Goal: Navigation & Orientation: Find specific page/section

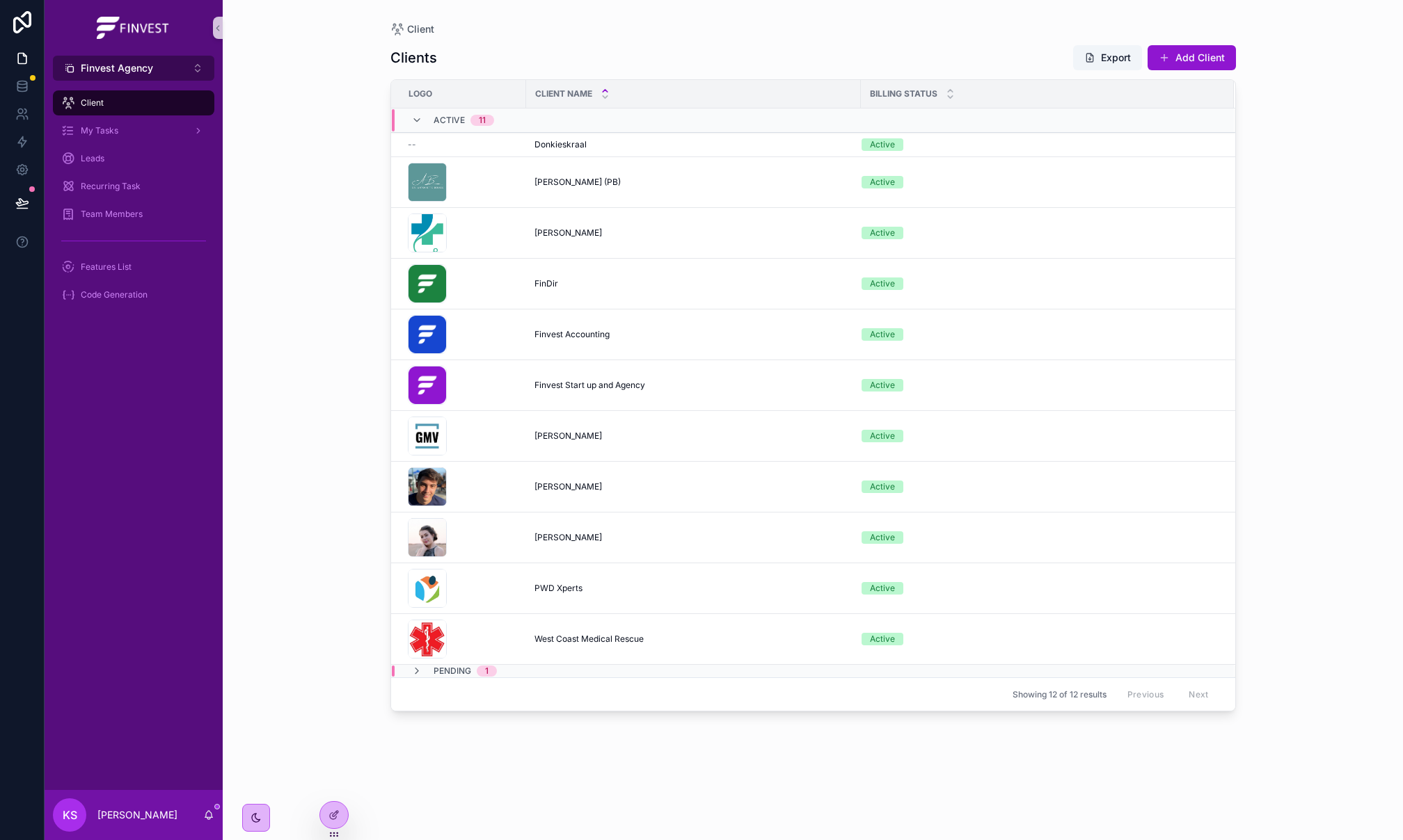
click at [131, 57] on button "Finvest Agency ⌥ 2" at bounding box center [134, 68] width 162 height 25
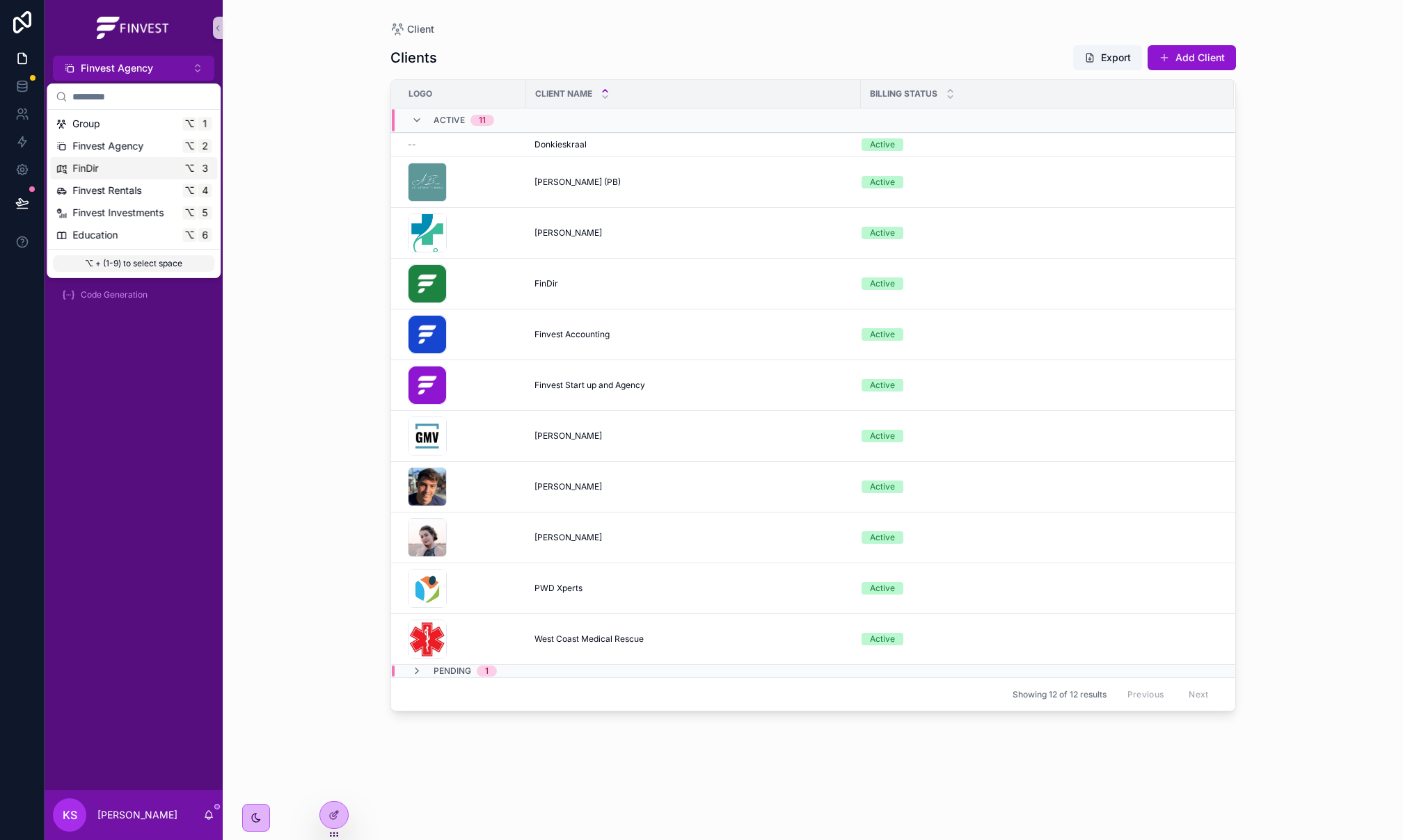
click at [138, 173] on div "FinDir ⌥ 3" at bounding box center [134, 168] width 156 height 13
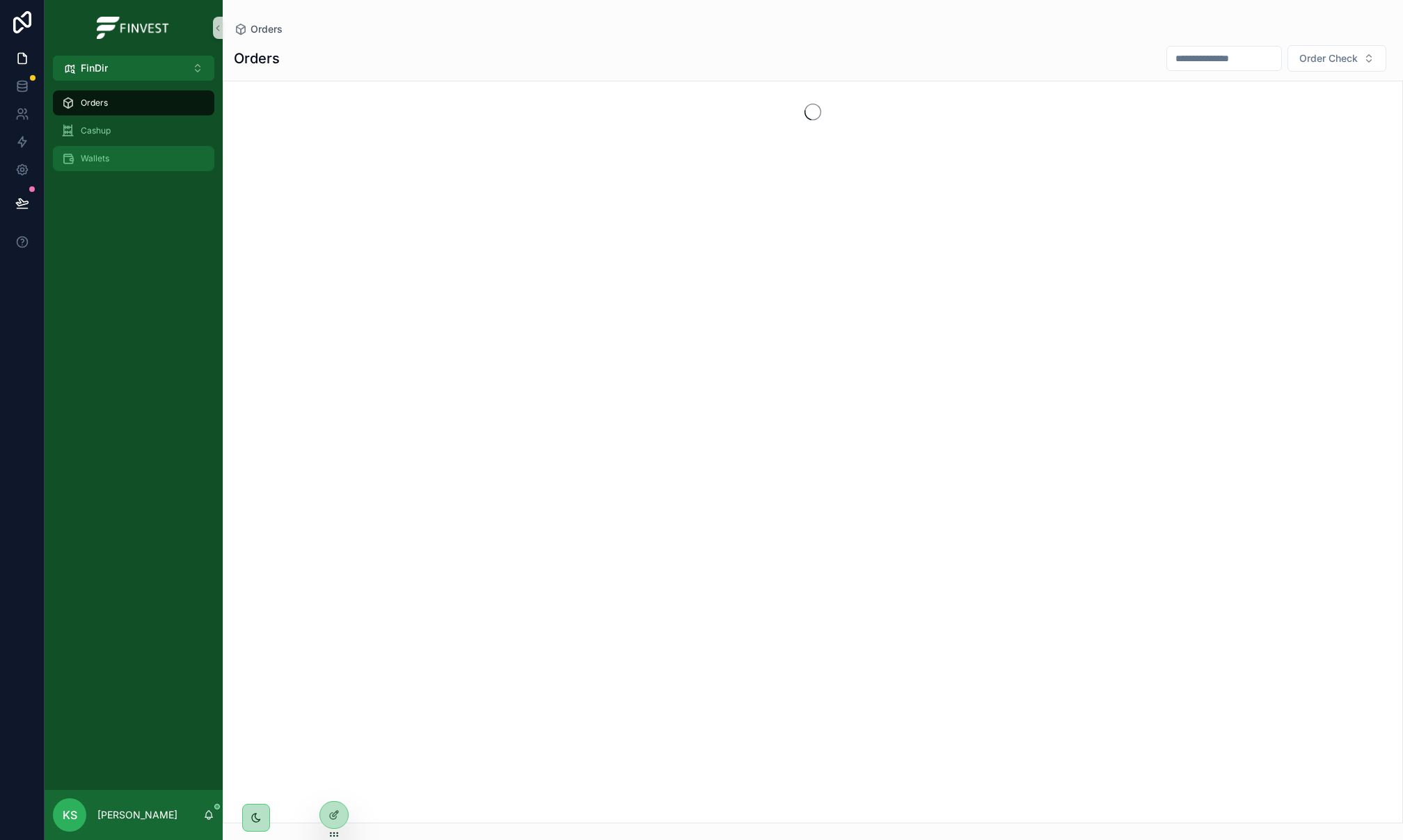
click at [137, 167] on div "Wallets" at bounding box center [134, 158] width 145 height 22
